Goal: Task Accomplishment & Management: Manage account settings

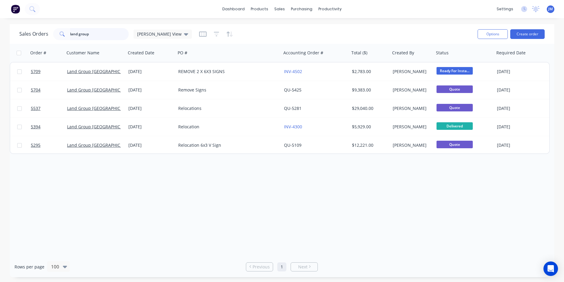
click at [108, 35] on input "land group" at bounding box center [99, 34] width 59 height 12
click at [298, 32] on link "Sales Orders" at bounding box center [312, 29] width 80 height 12
click at [88, 32] on input "land group" at bounding box center [99, 34] width 59 height 12
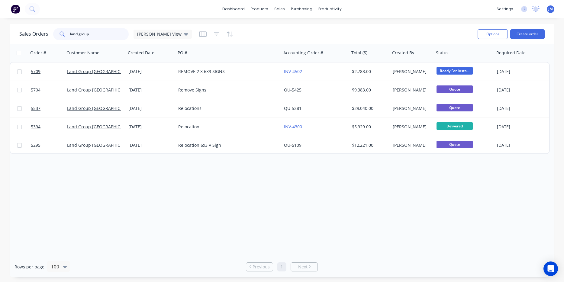
click at [88, 32] on input "land group" at bounding box center [99, 34] width 59 height 12
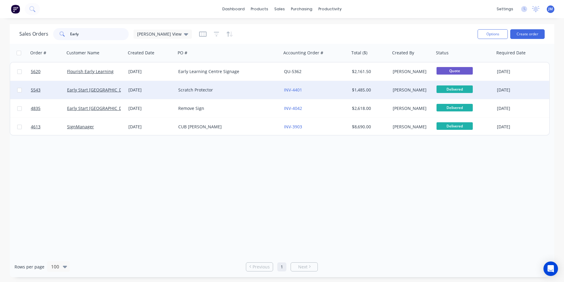
type input "Early"
click at [137, 89] on div "[DATE]" at bounding box center [150, 90] width 45 height 6
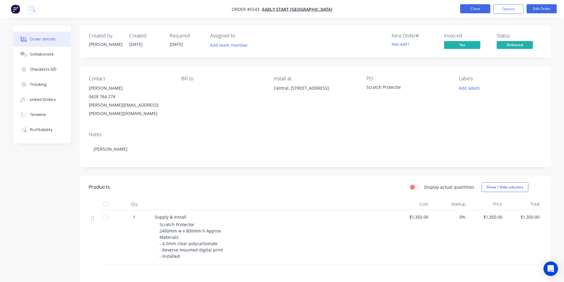
click at [478, 11] on button "Close" at bounding box center [475, 8] width 30 height 9
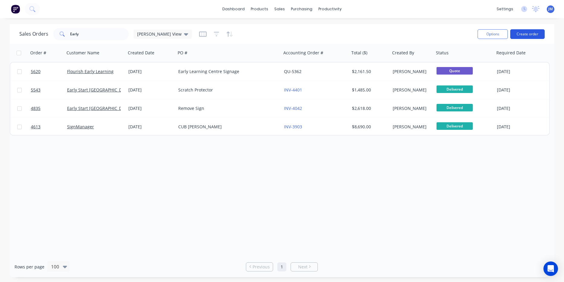
click at [533, 35] on button "Create order" at bounding box center [527, 34] width 34 height 10
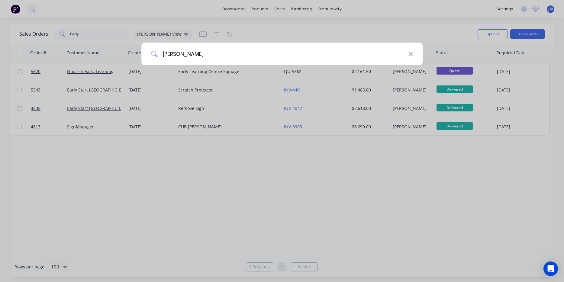
type input "Early"
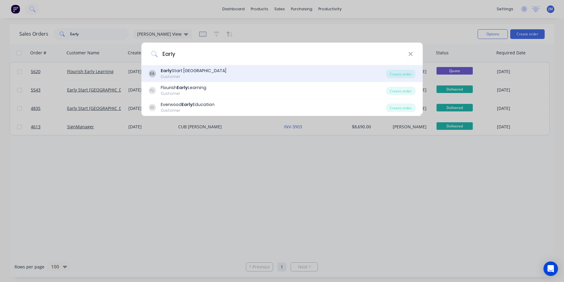
click at [191, 73] on div "Early Start [GEOGRAPHIC_DATA]" at bounding box center [194, 71] width 66 height 6
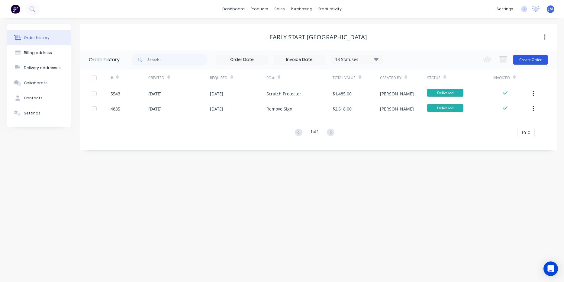
click at [519, 63] on button "Create Order" at bounding box center [530, 60] width 35 height 10
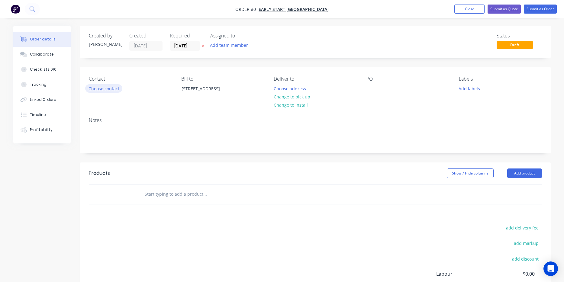
click at [108, 89] on button "Choose contact" at bounding box center [103, 88] width 37 height 8
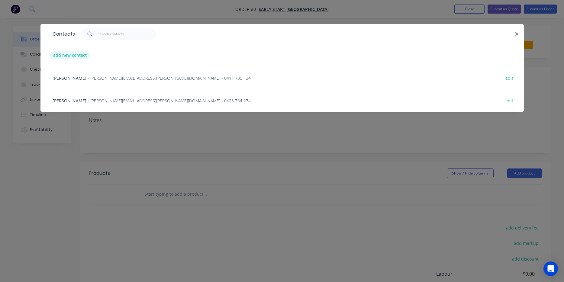
click at [77, 56] on button "add new contact" at bounding box center [70, 55] width 40 height 8
select select "AU"
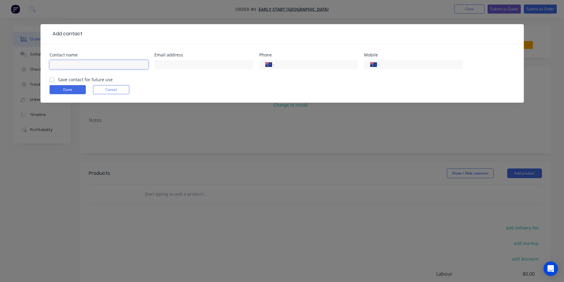
click at [86, 65] on input "text" at bounding box center [99, 64] width 99 height 9
paste input "[PERSON_NAME]"
type input "[PERSON_NAME]"
click at [58, 80] on label "Save contact for future use" at bounding box center [85, 79] width 55 height 6
click at [51, 80] on input "Save contact for future use" at bounding box center [52, 79] width 5 height 6
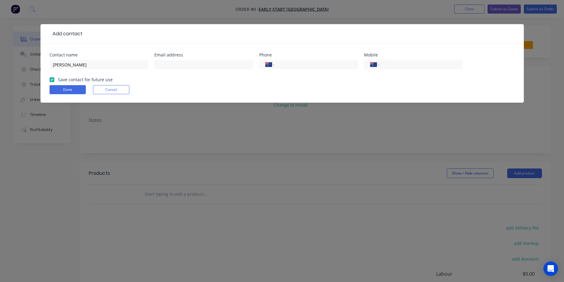
checkbox input "true"
click at [390, 67] on input "tel" at bounding box center [420, 64] width 73 height 7
paste input "0419 221 673"
type input "0419 221 673"
click at [172, 66] on input "text" at bounding box center [203, 64] width 99 height 9
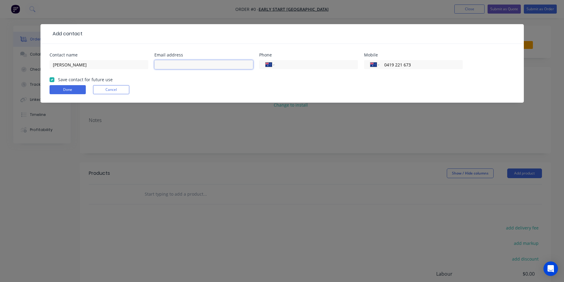
paste input "[PERSON_NAME][EMAIL_ADDRESS][DOMAIN_NAME]"
type input "[PERSON_NAME][EMAIL_ADDRESS][DOMAIN_NAME]"
click at [68, 90] on button "Done" at bounding box center [68, 89] width 36 height 9
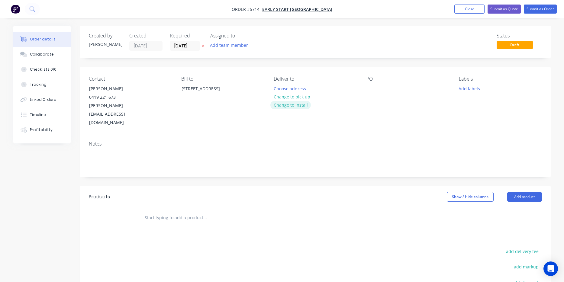
click at [298, 107] on button "Change to install" at bounding box center [290, 105] width 40 height 8
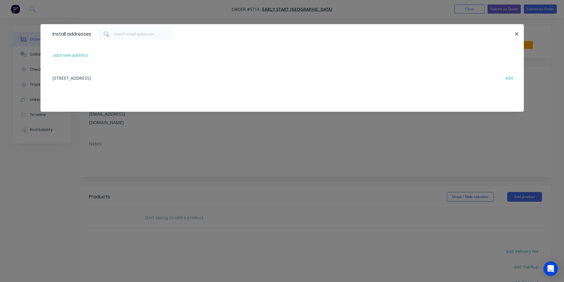
click at [71, 61] on div "add new address" at bounding box center [282, 55] width 465 height 23
click at [67, 57] on button "add new address" at bounding box center [70, 55] width 41 height 8
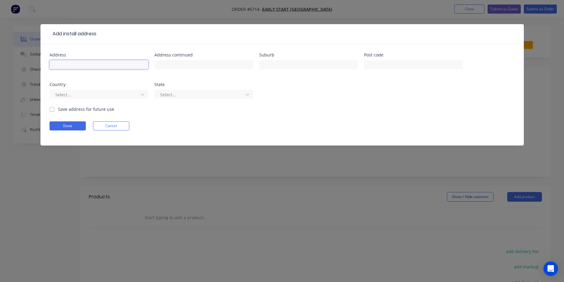
click at [67, 65] on input "text" at bounding box center [99, 64] width 99 height 9
paste input "[STREET_ADDRESS][PERSON_NAME]"
type input "[STREET_ADDRESS][PERSON_NAME]"
click at [58, 109] on label "Save address for future use" at bounding box center [86, 109] width 56 height 6
click at [53, 109] on input "Save address for future use" at bounding box center [52, 109] width 5 height 6
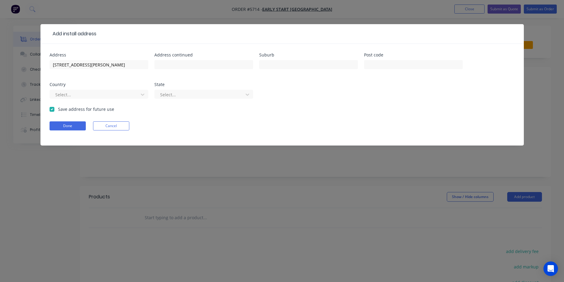
click at [58, 109] on label "Save address for future use" at bounding box center [86, 109] width 56 height 6
click at [53, 109] on input "Save address for future use" at bounding box center [52, 109] width 5 height 6
checkbox input "false"
click at [59, 123] on button "Done" at bounding box center [68, 125] width 36 height 9
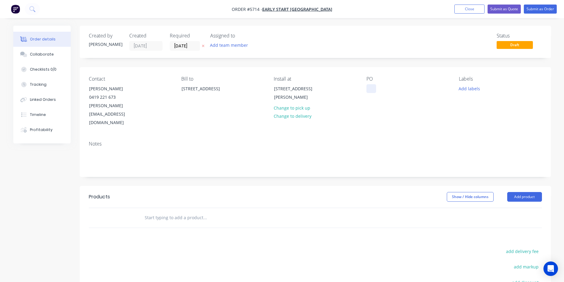
click at [373, 88] on div at bounding box center [372, 88] width 10 height 9
drag, startPoint x: 379, startPoint y: 89, endPoint x: 354, endPoint y: 89, distance: 24.5
click at [354, 89] on div "Contact [PERSON_NAME] [PHONE_NUMBER] [PERSON_NAME][EMAIL_ADDRESS][DOMAIN_NAME] …" at bounding box center [315, 101] width 471 height 69
click at [161, 212] on input "text" at bounding box center [204, 218] width 121 height 12
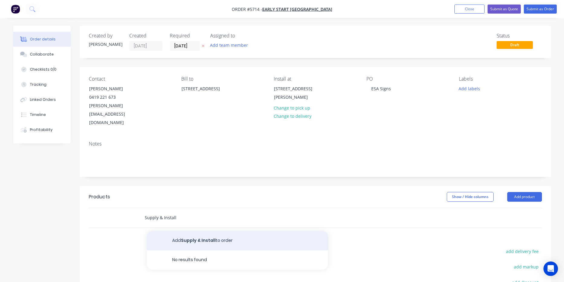
type input "Supply & Install"
click at [181, 231] on button "Add Supply & Install to order" at bounding box center [237, 240] width 181 height 19
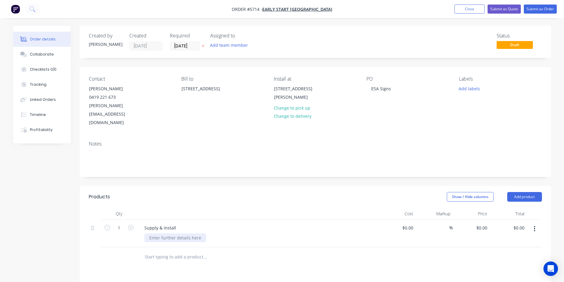
click at [176, 234] on div at bounding box center [175, 238] width 62 height 9
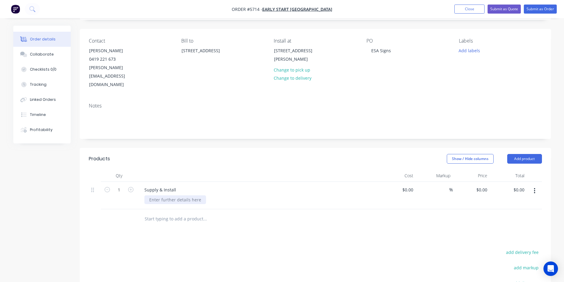
scroll to position [40, 0]
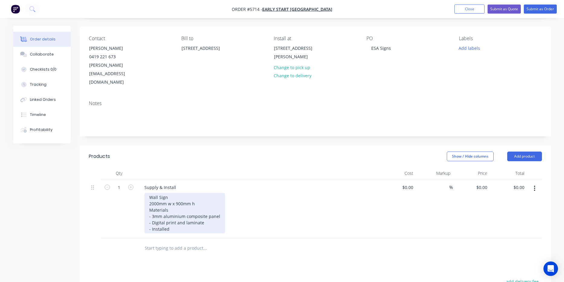
drag, startPoint x: 184, startPoint y: 214, endPoint x: 176, endPoint y: 214, distance: 8.2
click at [176, 214] on div "Wall Sign 2000mm w x 900mm h Materials - 3mm aluminium composite panel - Digita…" at bounding box center [184, 213] width 81 height 40
drag, startPoint x: 176, startPoint y: 214, endPoint x: 134, endPoint y: 178, distance: 54.8
click at [134, 180] on div "1 Supply & Install Wall Sign 2000mm w x 900mm h Materials - 3mm aluminium compo…" at bounding box center [315, 209] width 453 height 59
copy div "Wall Sign 2000mm w x 900mm h Materials - 3mm aluminium composite panel - Digita…"
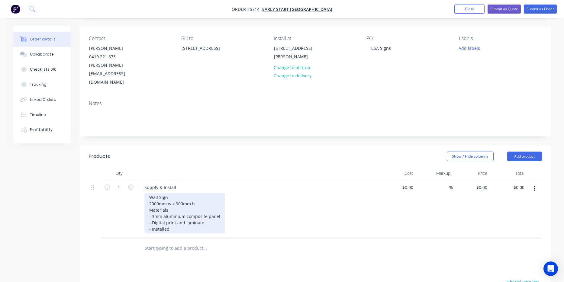
click at [182, 214] on div "Wall Sign 2000mm w x 900mm h Materials - 3mm aluminium composite panel - Digita…" at bounding box center [184, 213] width 81 height 40
click at [151, 193] on div "Wall Sign 2000mm w x 900mm h Materials - 3mm aluminium composite panel - Digita…" at bounding box center [184, 219] width 81 height 53
click at [172, 223] on div "Large Wall Sign 2000mm w x 900mm h Materials - 3mm aluminium composite panel - …" at bounding box center [184, 219] width 81 height 53
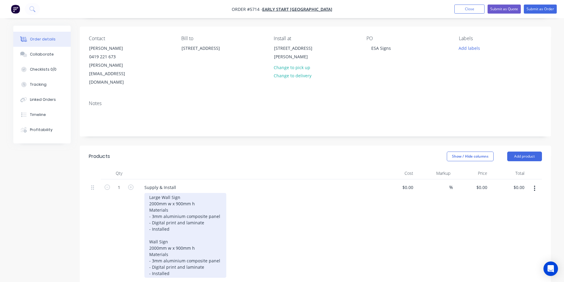
click at [149, 225] on div "Large Wall Sign 2000mm w x 900mm h Materials - 3mm aluminium composite panel - …" at bounding box center [185, 235] width 82 height 85
drag, startPoint x: 158, startPoint y: 230, endPoint x: 125, endPoint y: 230, distance: 32.9
click at [125, 230] on div "1 Supply & Install Large Wall Sign 2000mm w x 900mm h Materials - 3mm aluminium…" at bounding box center [315, 232] width 453 height 104
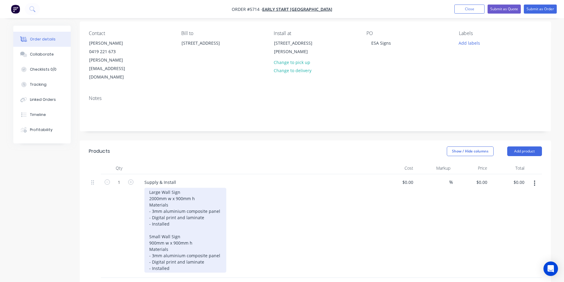
click at [178, 250] on div "Large Wall Sign 2000mm w x 900mm h Materials - 3mm aluminium composite panel - …" at bounding box center [185, 230] width 82 height 85
drag, startPoint x: 173, startPoint y: 265, endPoint x: 140, endPoint y: 265, distance: 33.2
click at [140, 265] on div "Supply & Install Large Wall Sign 2000mm w x 900mm h Materials - 3mm aluminium c…" at bounding box center [258, 248] width 242 height 148
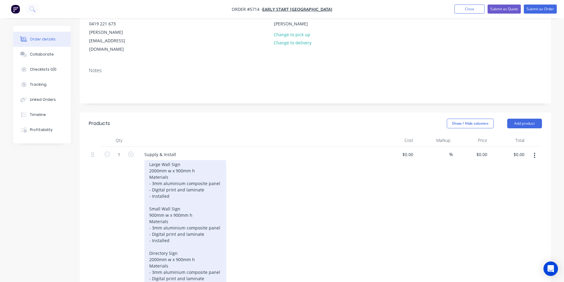
scroll to position [74, 0]
drag, startPoint x: 159, startPoint y: 242, endPoint x: 138, endPoint y: 242, distance: 20.6
click at [138, 242] on div "Supply & Install Large Wall Sign 2000mm w x 900mm h Materials - 3mm aluminium c…" at bounding box center [258, 220] width 242 height 148
drag, startPoint x: 179, startPoint y: 240, endPoint x: 173, endPoint y: 240, distance: 5.7
click at [173, 240] on div "Large Wall Sign 2000mm w x 900mm h Materials - 3mm aluminium composite panel - …" at bounding box center [185, 223] width 82 height 129
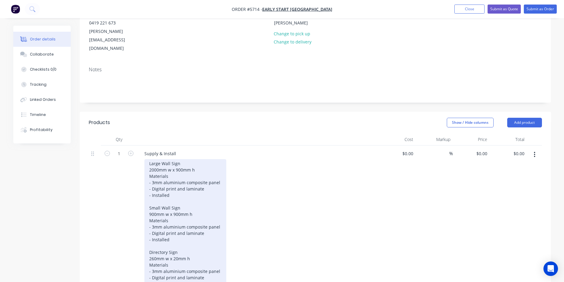
click at [148, 159] on div "Large Wall Sign 2000mm w x 900mm h Materials - 3mm aluminium composite panel - …" at bounding box center [185, 223] width 82 height 129
click at [148, 198] on div "Large Wall Sign 1 x 2000mm w x 900mm h Materials - 3mm aluminium composite pane…" at bounding box center [185, 223] width 82 height 129
click at [149, 241] on div "Large Wall Sign 1 x 2000mm w x 900mm h Materials - 3mm aluminium composite pane…" at bounding box center [185, 223] width 82 height 129
drag, startPoint x: 205, startPoint y: 262, endPoint x: 152, endPoint y: 254, distance: 53.8
click at [152, 254] on div "Large Wall Sign 1 x 2000mm w x 900mm h Materials - 3mm aluminium composite pane…" at bounding box center [185, 223] width 82 height 129
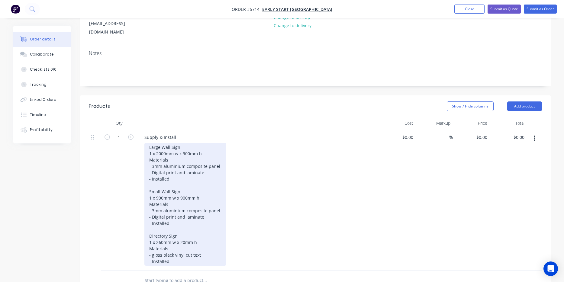
scroll to position [92, 0]
click at [177, 244] on div "Large Wall Sign 1 x 2000mm w x 900mm h Materials - 3mm aluminium composite pane…" at bounding box center [185, 202] width 82 height 123
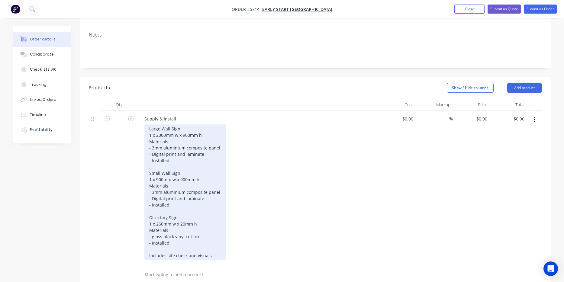
scroll to position [111, 0]
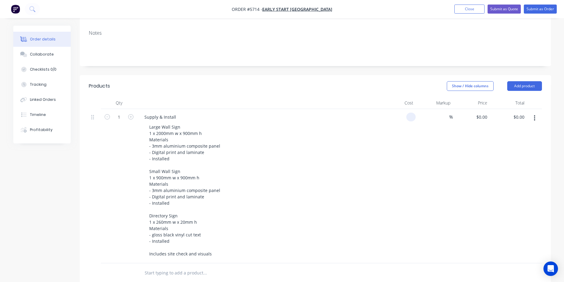
click at [407, 113] on div at bounding box center [411, 117] width 9 height 9
type input "$1,850.00"
click at [362, 159] on div "Large Wall Sign 1 x 2000mm w x 900mm h Materials - 3mm aluminium composite pane…" at bounding box center [260, 191] width 232 height 136
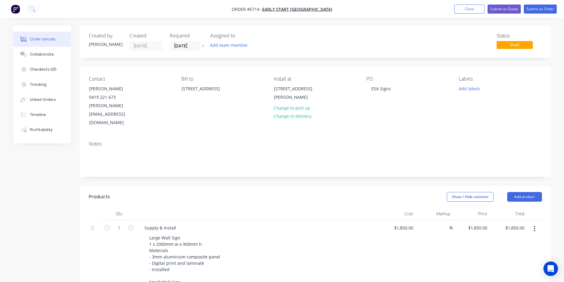
scroll to position [0, 0]
click at [506, 10] on button "Submit as Quote" at bounding box center [504, 9] width 33 height 9
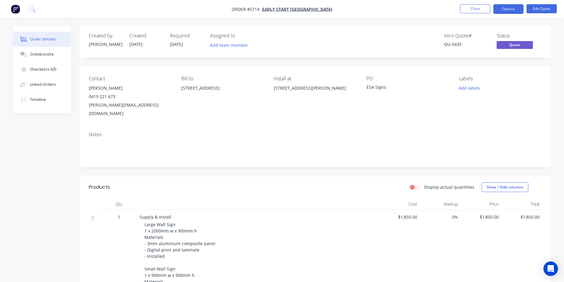
click at [506, 10] on button "Options" at bounding box center [509, 9] width 30 height 10
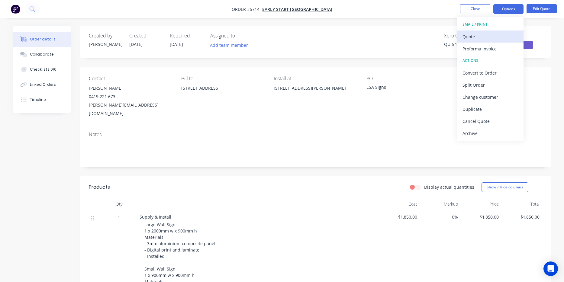
click at [498, 41] on div "Quote" at bounding box center [491, 36] width 56 height 9
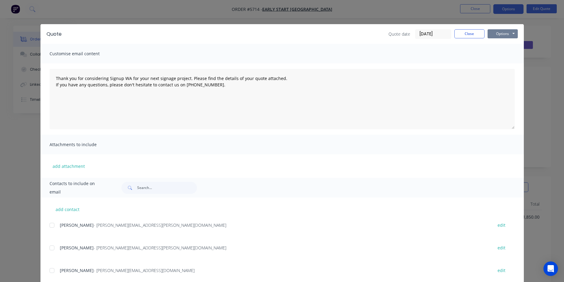
click at [501, 35] on button "Options" at bounding box center [503, 33] width 30 height 9
click at [501, 53] on button "Print" at bounding box center [507, 55] width 39 height 10
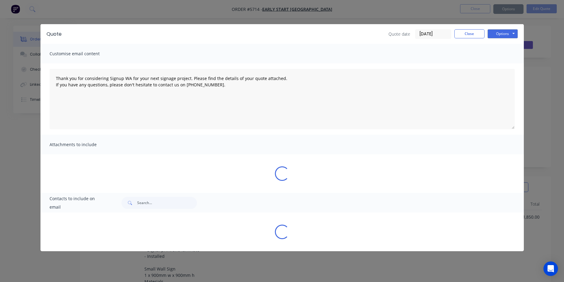
type textarea "Thank you for considering Signup WA for your next signage project. Please find …"
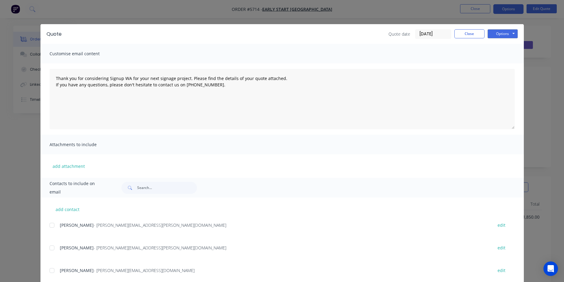
click at [464, 28] on div "Quote Quote date [DATE] Close Options Preview Print Email" at bounding box center [282, 34] width 484 height 20
click at [466, 37] on button "Close" at bounding box center [470, 33] width 30 height 9
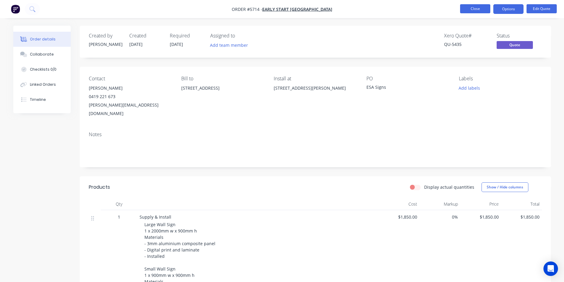
click at [478, 7] on button "Close" at bounding box center [475, 8] width 30 height 9
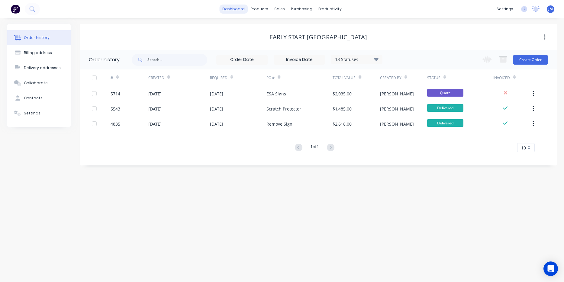
click at [238, 9] on link "dashboard" at bounding box center [233, 9] width 28 height 9
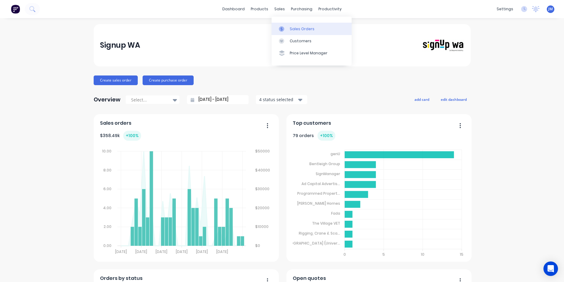
click at [292, 27] on div "Sales Orders" at bounding box center [302, 28] width 25 height 5
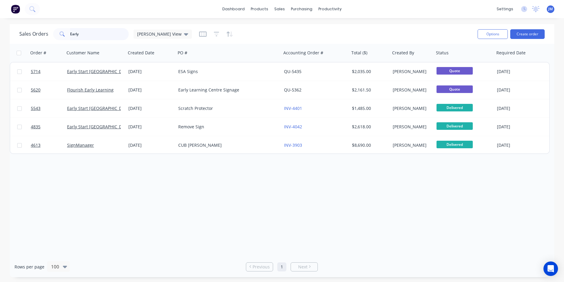
click at [102, 37] on input "Early" at bounding box center [99, 34] width 59 height 12
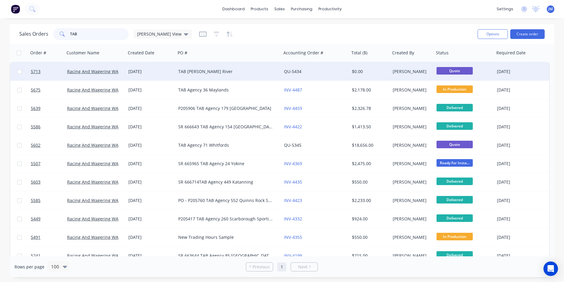
type input "TAB"
click at [157, 68] on div "[DATE]" at bounding box center [151, 72] width 50 height 18
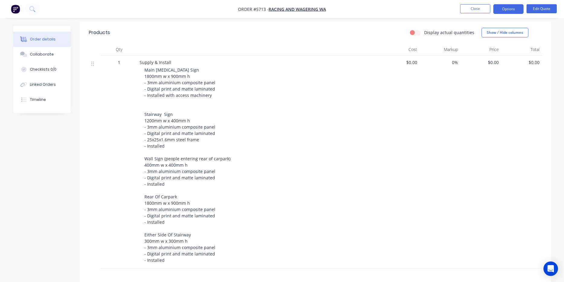
scroll to position [154, 0]
click at [412, 60] on span "$0.00" at bounding box center [399, 63] width 36 height 6
click at [527, 12] on button "Edit Quote" at bounding box center [542, 8] width 30 height 9
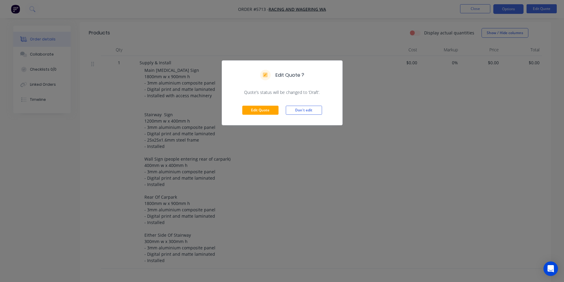
click at [264, 116] on div "Edit Quote Don't edit" at bounding box center [282, 111] width 120 height 30
click at [264, 110] on button "Edit Quote" at bounding box center [260, 110] width 36 height 9
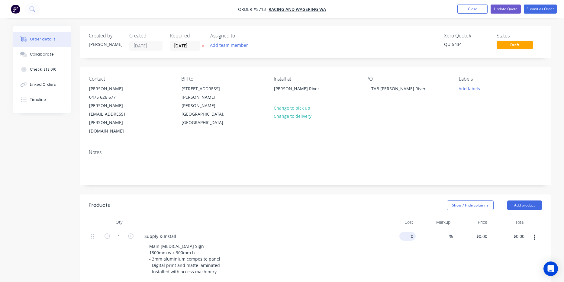
click at [410, 232] on input "0" at bounding box center [409, 236] width 14 height 9
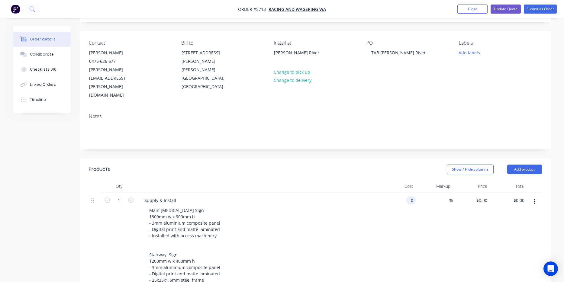
scroll to position [37, 0]
type input "$4,250.00"
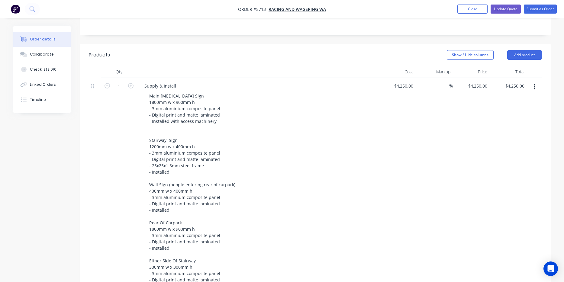
scroll to position [150, 0]
click at [400, 79] on div "$4,250.00 $4,250.00" at bounding box center [397, 188] width 37 height 218
click at [400, 79] on div "4250 $4,250.00" at bounding box center [397, 188] width 37 height 218
type input "2"
type input "$3,950.00"
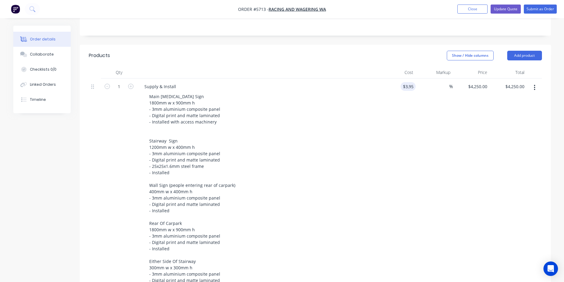
type input "$3,950.00"
click at [380, 110] on div "$3,950.00 3950" at bounding box center [397, 188] width 37 height 218
click at [510, 8] on button "Update Quote" at bounding box center [506, 9] width 30 height 9
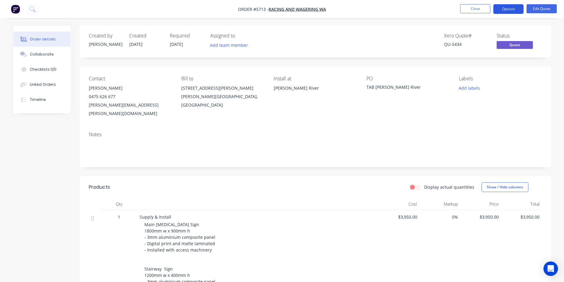
click at [511, 9] on button "Options" at bounding box center [509, 9] width 30 height 10
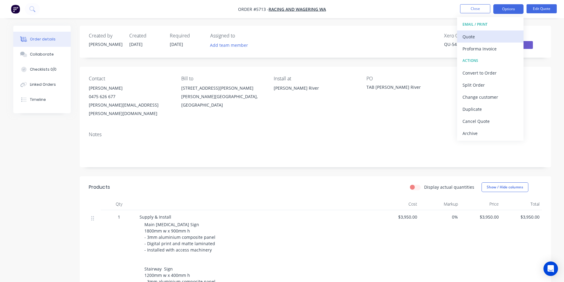
click at [496, 40] on div "Quote" at bounding box center [491, 36] width 56 height 9
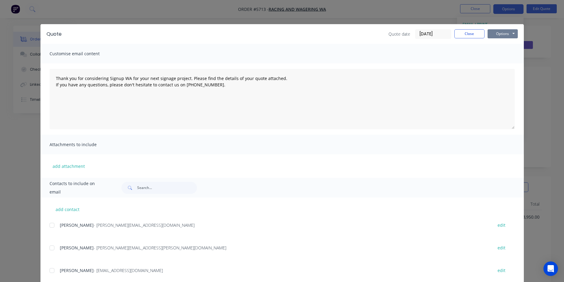
click at [503, 33] on button "Options" at bounding box center [503, 33] width 30 height 9
click at [503, 53] on button "Print" at bounding box center [507, 55] width 39 height 10
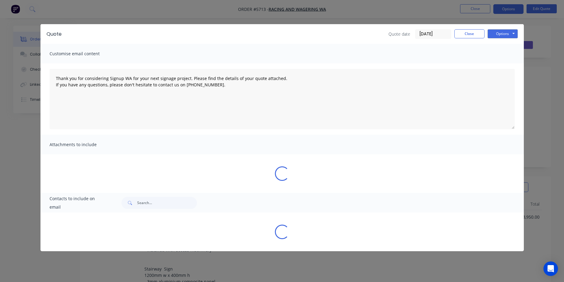
type textarea "Thank you for considering Signup WA for your next signage project. Please find …"
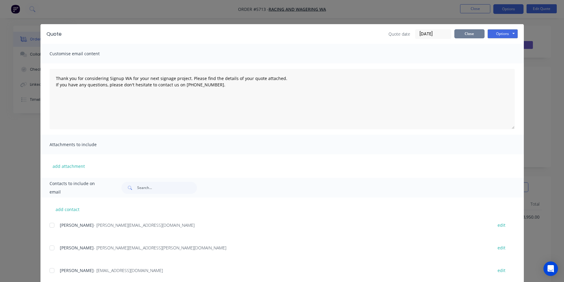
click at [468, 33] on button "Close" at bounding box center [470, 33] width 30 height 9
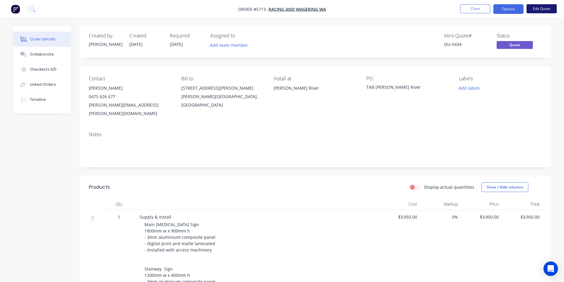
click at [536, 13] on button "Edit Quote" at bounding box center [542, 8] width 30 height 9
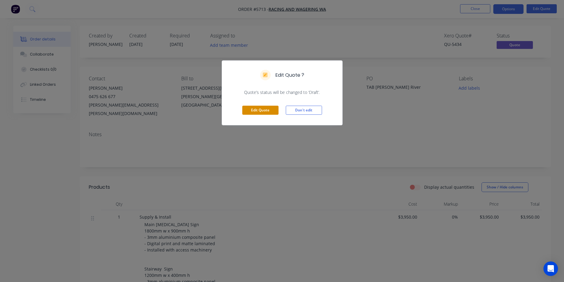
click at [253, 114] on button "Edit Quote" at bounding box center [260, 110] width 36 height 9
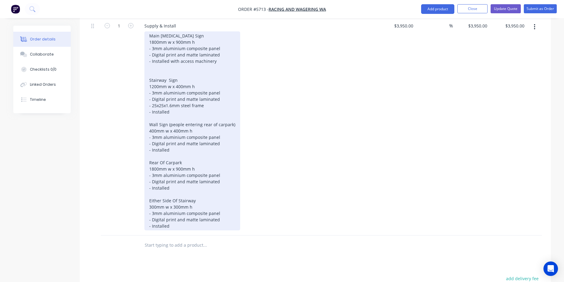
scroll to position [210, 0]
click at [153, 78] on div "Main [MEDICAL_DATA] Sign 1800mm w x 900mm h - 3mm aluminium composite panel - D…" at bounding box center [192, 131] width 96 height 199
drag, startPoint x: 163, startPoint y: 79, endPoint x: 159, endPoint y: 79, distance: 3.9
click at [159, 79] on div "Main [MEDICAL_DATA] Sign 1800mm w x 900mm h - 3mm aluminium composite panel - D…" at bounding box center [192, 131] width 96 height 199
drag, startPoint x: 170, startPoint y: 80, endPoint x: 167, endPoint y: 80, distance: 3.9
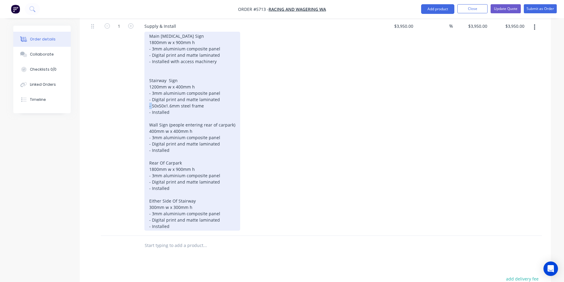
click at [166, 80] on div "Main [MEDICAL_DATA] Sign 1800mm w x 900mm h - 3mm aluminium composite panel - D…" at bounding box center [192, 131] width 96 height 199
click at [180, 79] on div "Main Fascia Sign 1800mm w x 900mm h - 3mm aluminium composite panel - Digital p…" at bounding box center [192, 131] width 96 height 199
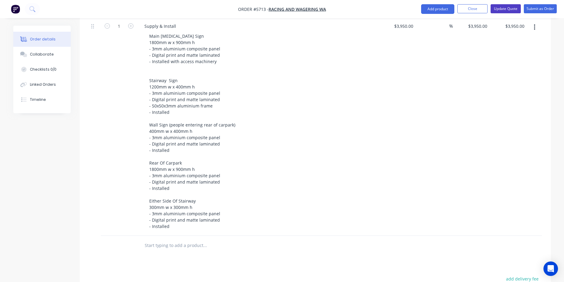
click at [507, 9] on button "Update Quote" at bounding box center [506, 8] width 30 height 9
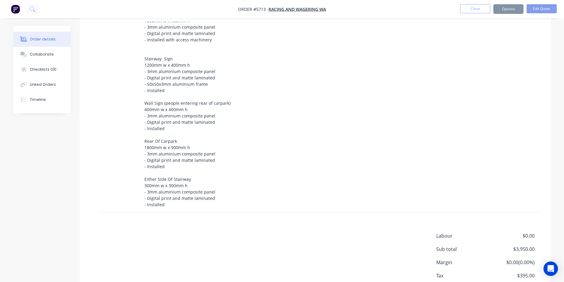
scroll to position [0, 0]
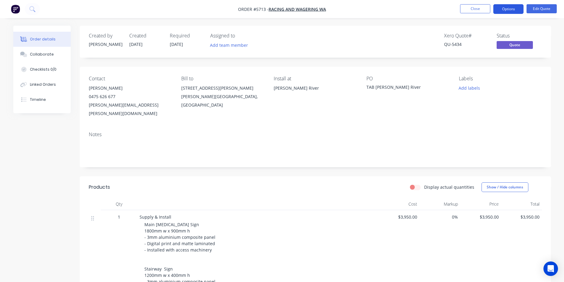
click at [508, 10] on button "Options" at bounding box center [509, 9] width 30 height 10
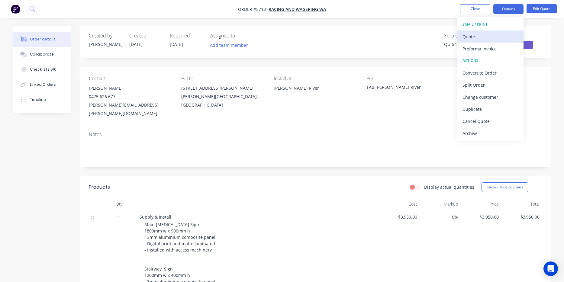
click at [504, 35] on div "Quote" at bounding box center [491, 36] width 56 height 9
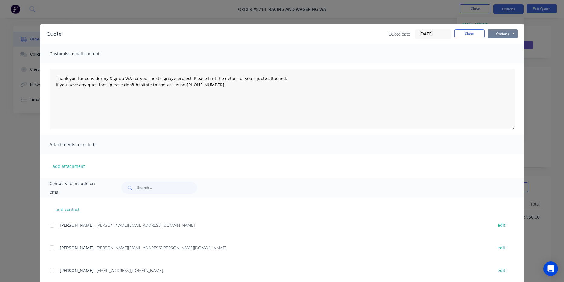
click at [511, 36] on button "Options" at bounding box center [503, 33] width 30 height 9
click at [510, 54] on button "Print" at bounding box center [507, 55] width 39 height 10
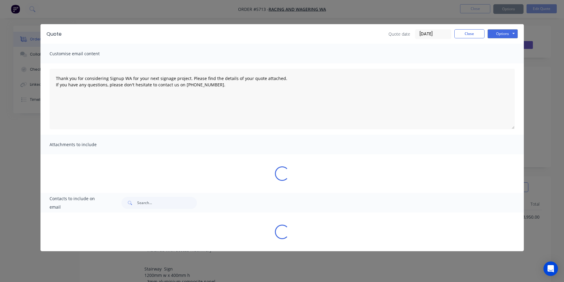
type textarea "Thank you for considering Signup WA for your next signage project. Please find …"
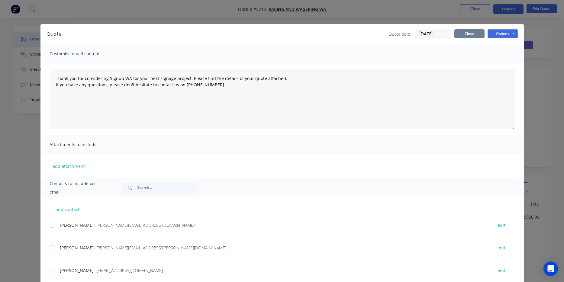
click at [464, 32] on button "Close" at bounding box center [470, 33] width 30 height 9
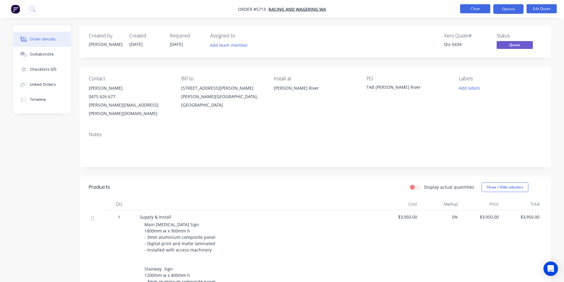
click at [471, 6] on button "Close" at bounding box center [475, 8] width 30 height 9
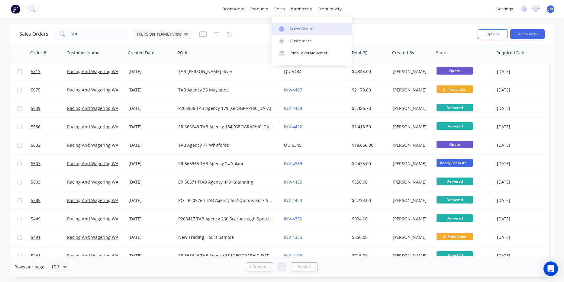
click at [310, 32] on link "Sales Orders" at bounding box center [312, 29] width 80 height 12
click at [113, 34] on input "TAB" at bounding box center [99, 34] width 59 height 12
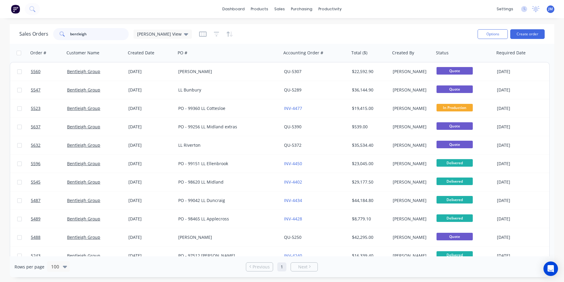
type input "Bentleigh"
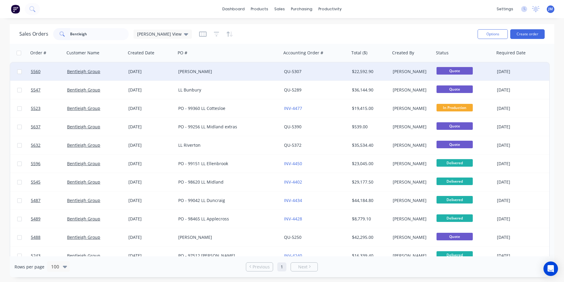
click at [200, 73] on div "[PERSON_NAME]" at bounding box center [226, 72] width 96 height 6
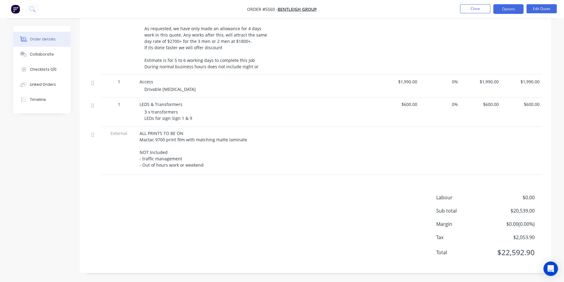
scroll to position [747, 0]
click at [540, 11] on button "Edit Quote" at bounding box center [542, 8] width 30 height 9
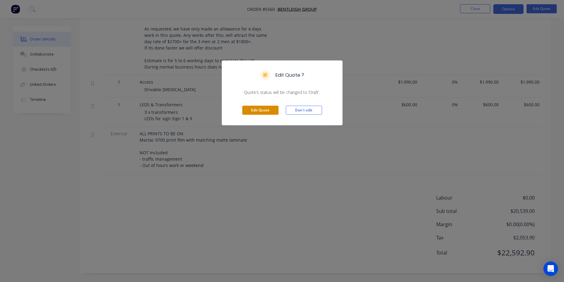
click at [274, 108] on button "Edit Quote" at bounding box center [260, 110] width 36 height 9
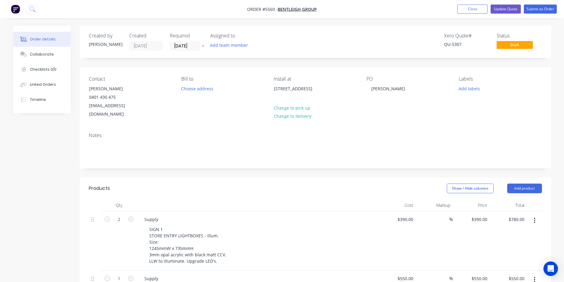
scroll to position [0, 0]
click at [369, 86] on div "[PERSON_NAME]" at bounding box center [389, 88] width 44 height 9
paste div
click at [371, 88] on div "99654 LL Jandakot" at bounding box center [390, 88] width 46 height 9
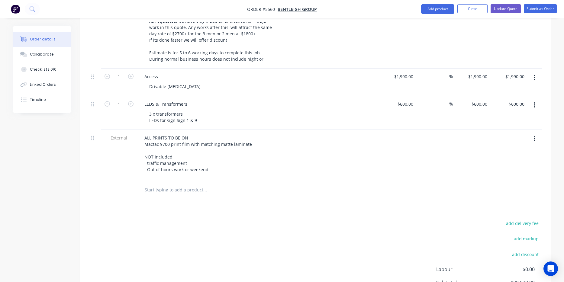
scroll to position [789, 0]
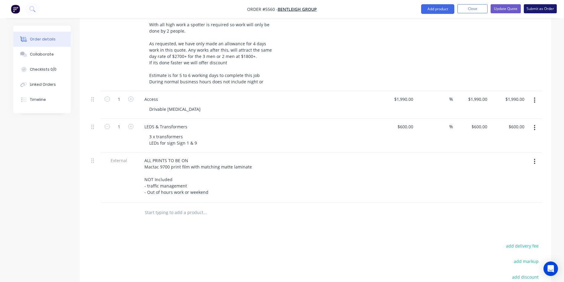
click at [545, 12] on button "Submit as Order" at bounding box center [540, 8] width 33 height 9
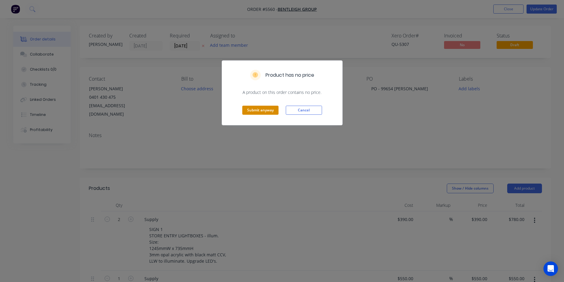
click at [273, 111] on button "Submit anyway" at bounding box center [260, 110] width 36 height 9
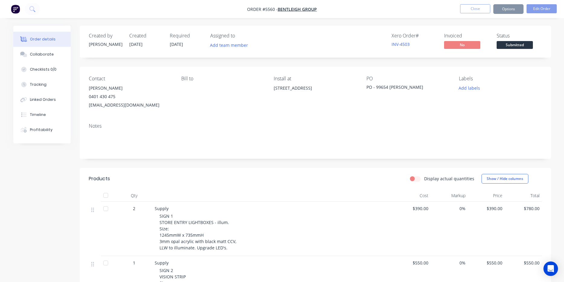
click at [516, 45] on span "Submitted" at bounding box center [515, 45] width 36 height 8
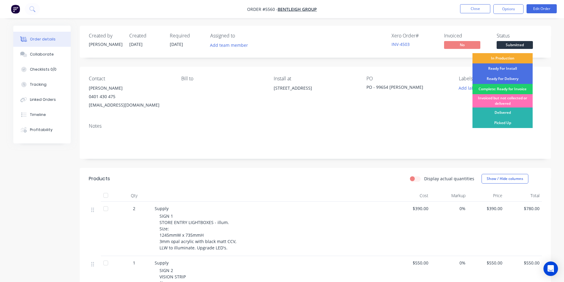
click at [512, 59] on div "In Production" at bounding box center [503, 58] width 60 height 10
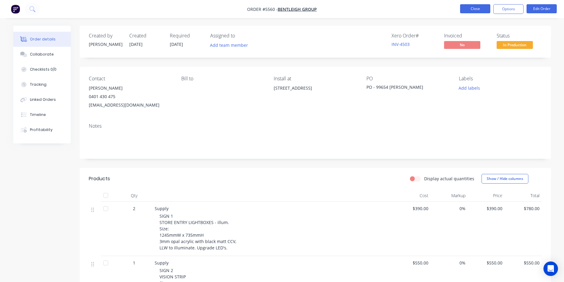
click at [467, 8] on button "Close" at bounding box center [475, 8] width 30 height 9
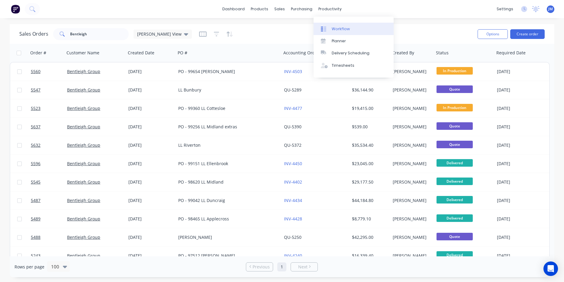
click at [339, 28] on div "Workflow" at bounding box center [341, 28] width 18 height 5
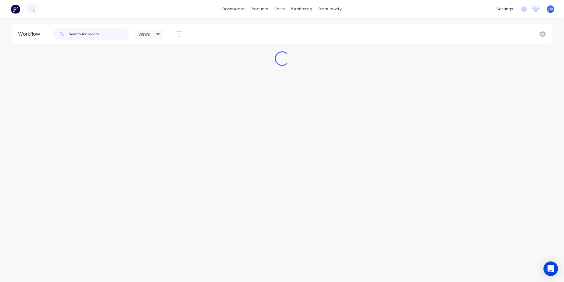
click at [85, 37] on input "text" at bounding box center [99, 34] width 60 height 12
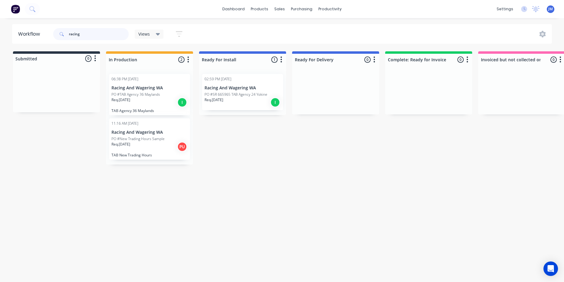
type input "racing"
click at [156, 100] on div "Req. [DATE] I" at bounding box center [150, 102] width 76 height 10
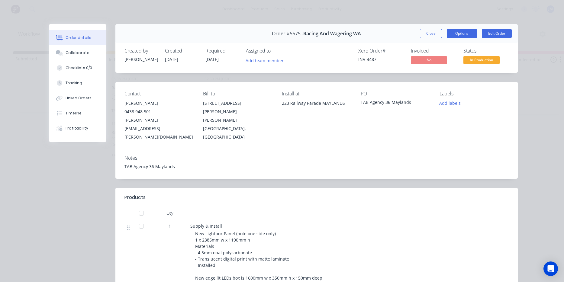
click at [470, 30] on button "Options" at bounding box center [462, 34] width 30 height 10
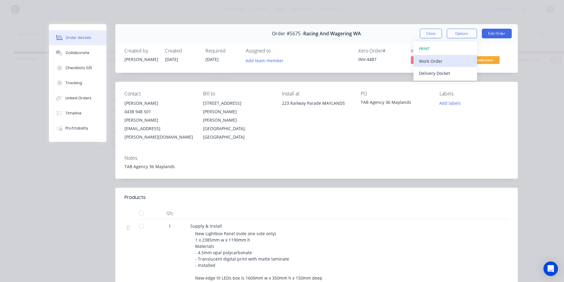
click at [458, 61] on div "Work Order" at bounding box center [445, 61] width 53 height 9
click at [455, 72] on div "Standard" at bounding box center [445, 73] width 53 height 9
